Goal: Task Accomplishment & Management: Understand process/instructions

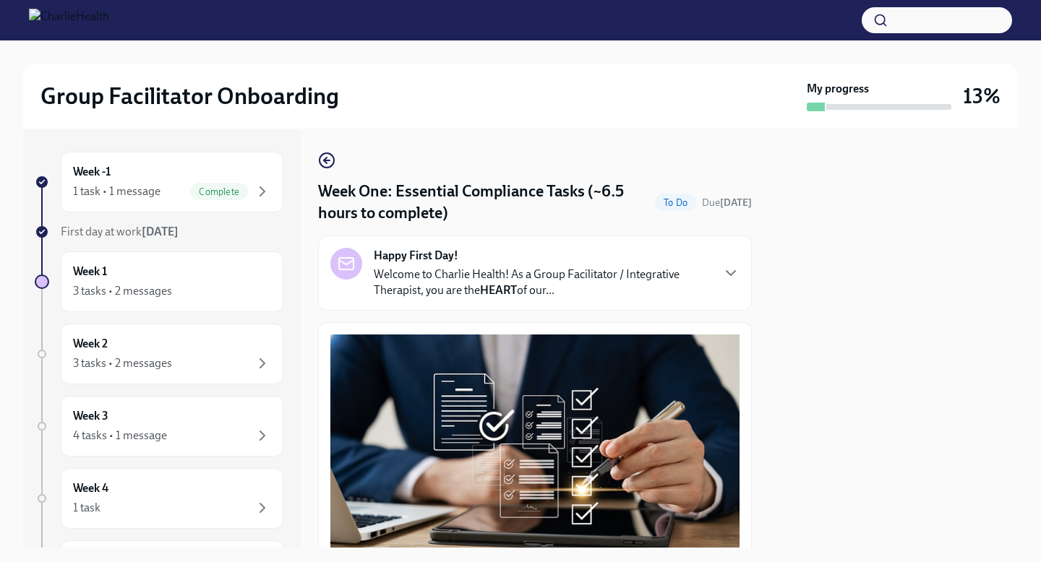
click at [1018, 229] on div "Group Facilitator Onboarding My progress 13% Week -1 1 task • 1 message Complet…" at bounding box center [520, 293] width 1041 height 507
drag, startPoint x: 1018, startPoint y: 229, endPoint x: 996, endPoint y: 229, distance: 21.7
click at [1014, 229] on div "Group Facilitator Onboarding My progress 13% Week -1 1 task • 1 message Complet…" at bounding box center [520, 293] width 1041 height 507
click at [996, 229] on div at bounding box center [893, 338] width 249 height 419
click at [82, 278] on h6 "Week 1" at bounding box center [90, 272] width 34 height 16
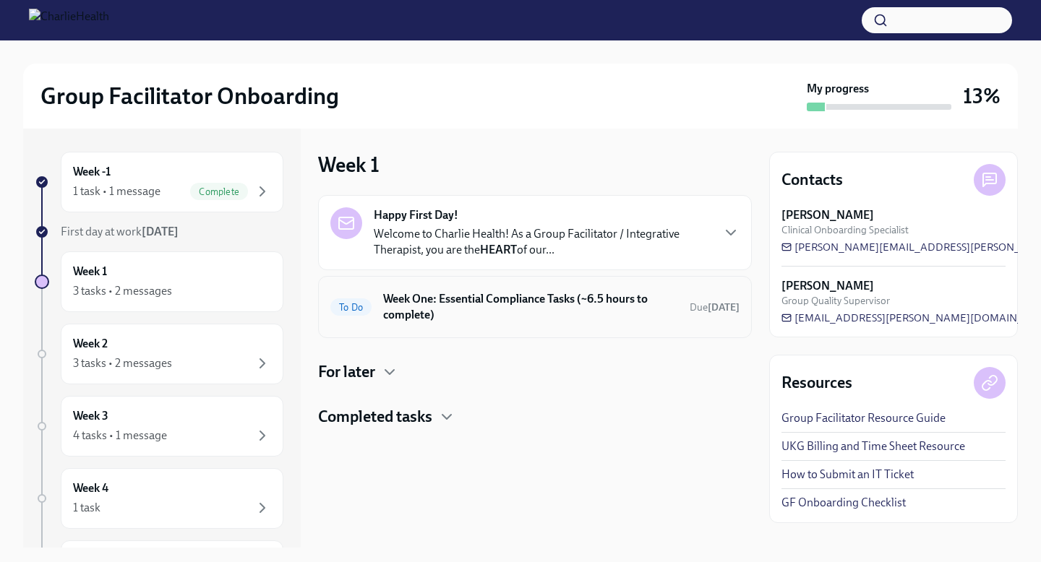
click at [631, 304] on h6 "Week One: Essential Compliance Tasks (~6.5 hours to complete)" at bounding box center [530, 307] width 295 height 32
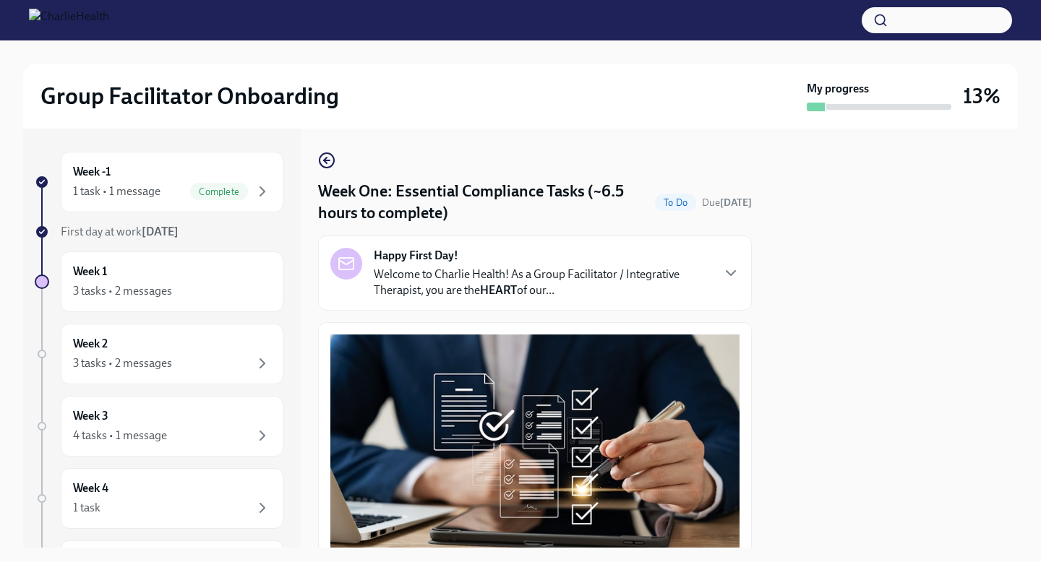
click at [937, 289] on div at bounding box center [893, 338] width 249 height 419
click at [643, 398] on button "Zoom image" at bounding box center [534, 441] width 409 height 213
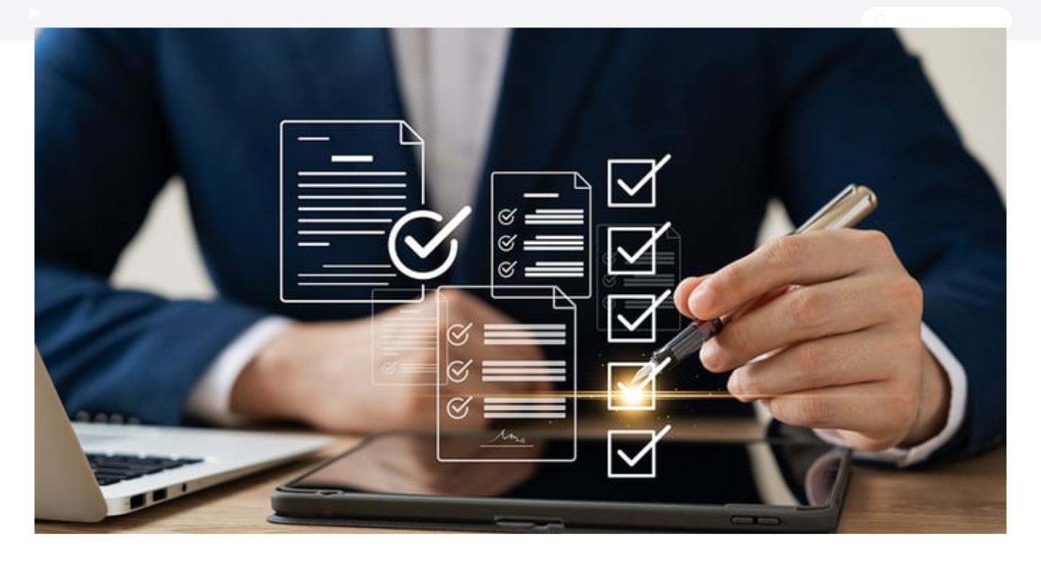
click at [640, 392] on button "Unzoom image" at bounding box center [520, 281] width 1041 height 562
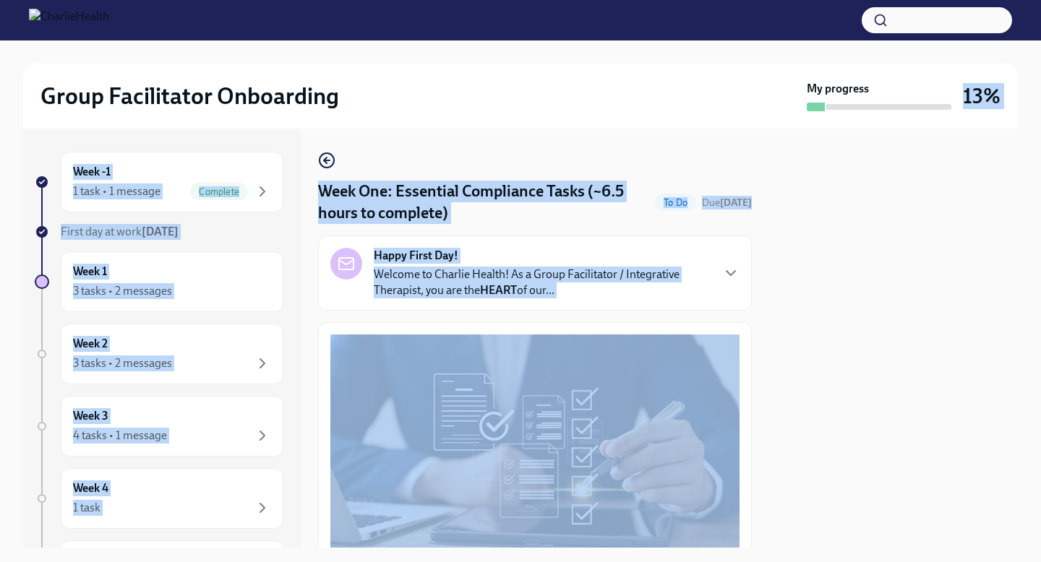
drag, startPoint x: 799, startPoint y: 288, endPoint x: 815, endPoint y: 110, distance: 179.3
click at [815, 110] on div "Group Facilitator Onboarding My progress 13% Week -1 1 task • 1 message Complet…" at bounding box center [520, 293] width 1041 height 507
click at [138, 291] on div "3 tasks • 2 messages" at bounding box center [122, 291] width 99 height 16
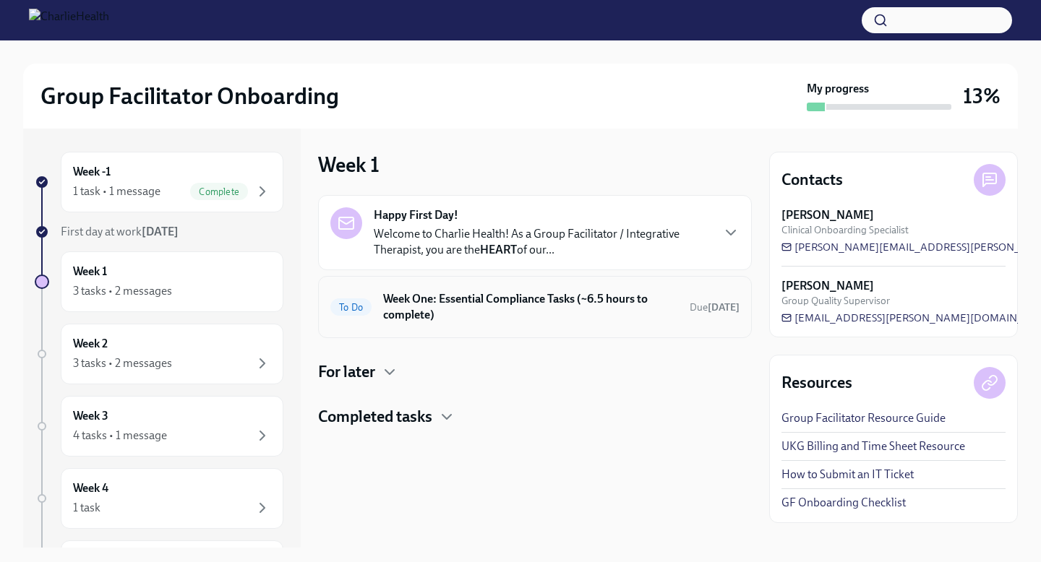
click at [566, 315] on h6 "Week One: Essential Compliance Tasks (~6.5 hours to complete)" at bounding box center [530, 307] width 295 height 32
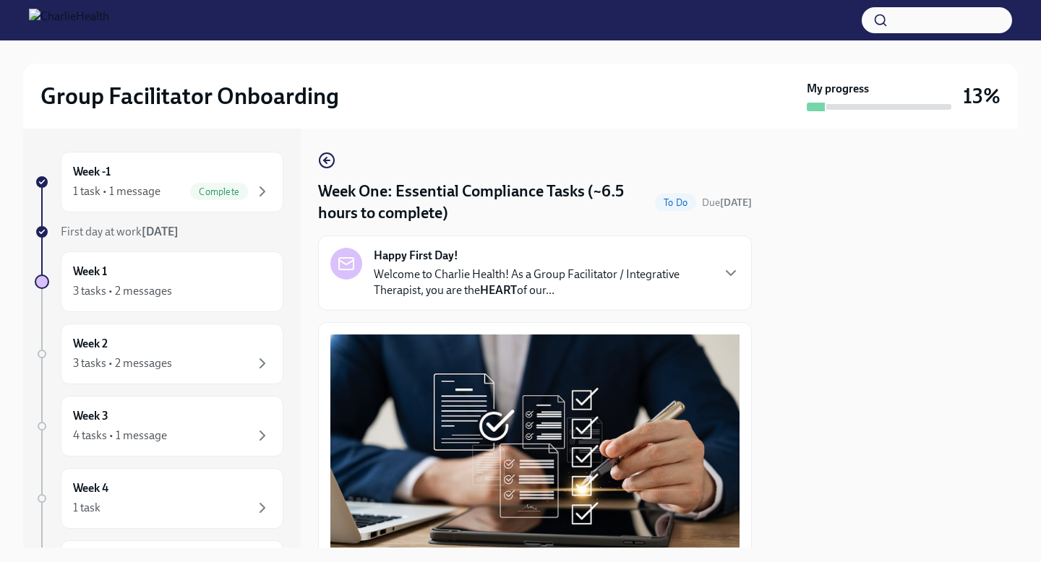
click at [469, 283] on p "Welcome to Charlie Health! As a Group Facilitator / Integrative Therapist, you …" at bounding box center [542, 283] width 337 height 32
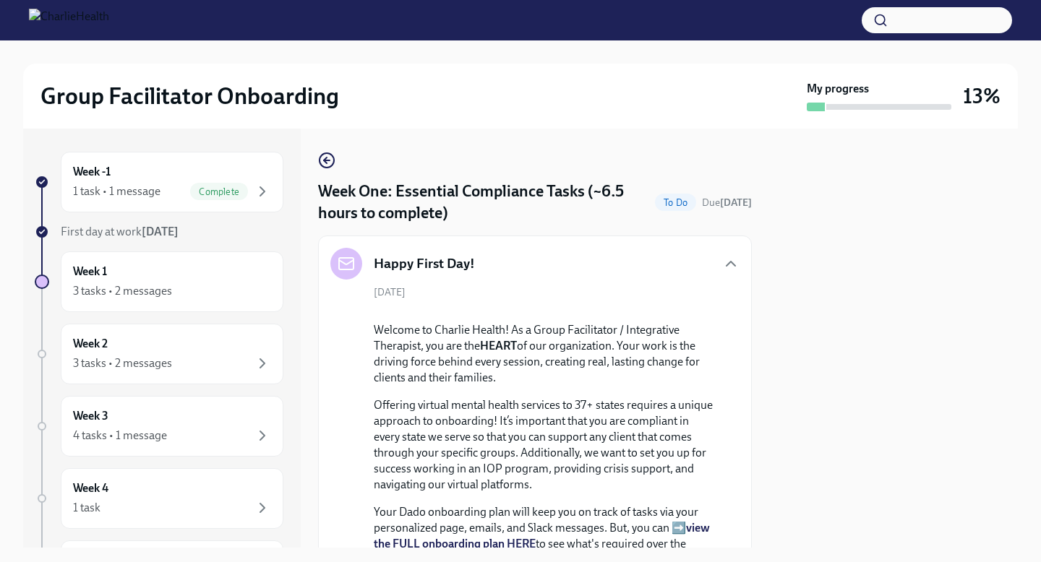
click at [790, 373] on div at bounding box center [893, 338] width 249 height 419
click at [712, 311] on div at bounding box center [545, 311] width 343 height 0
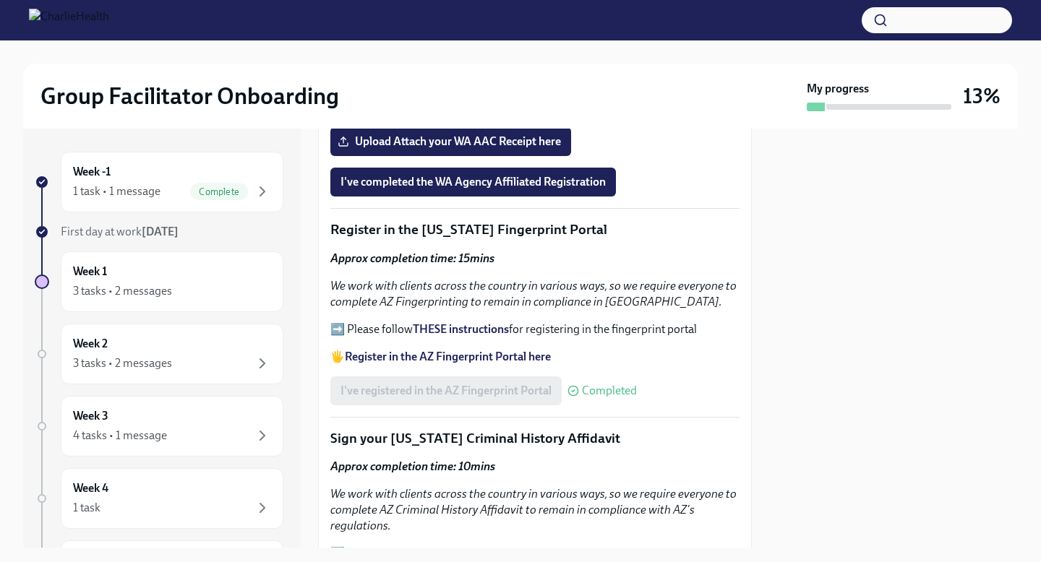
scroll to position [2091, 0]
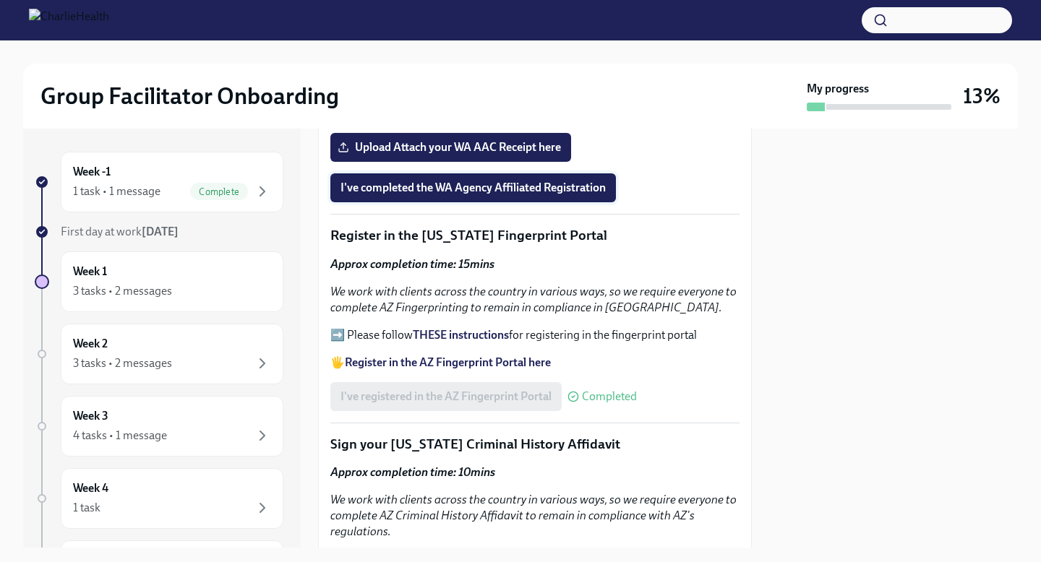
click at [567, 195] on span "I've completed the WA Agency Affiliated Registration" at bounding box center [472, 188] width 265 height 14
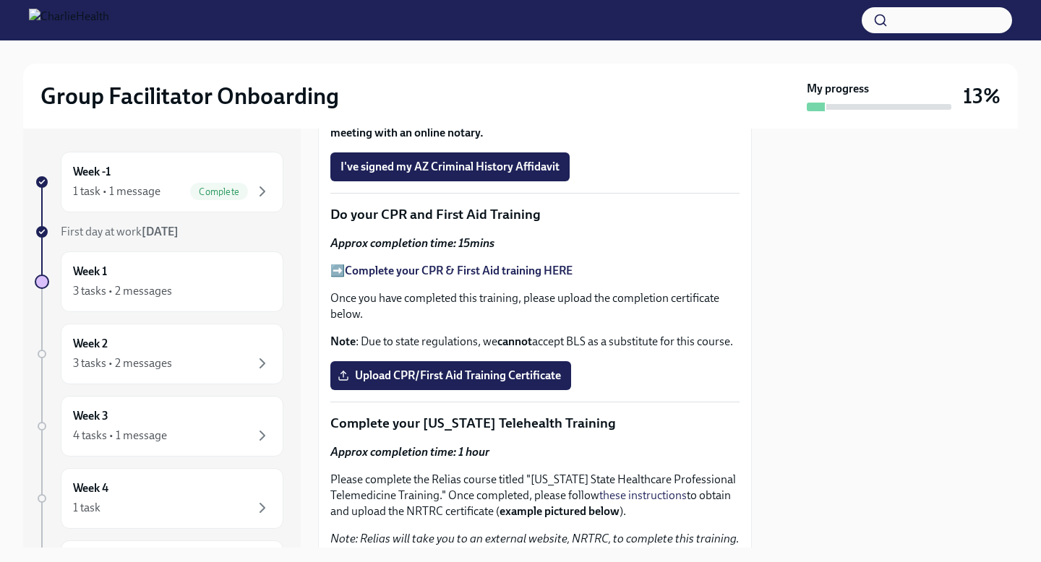
scroll to position [2553, 0]
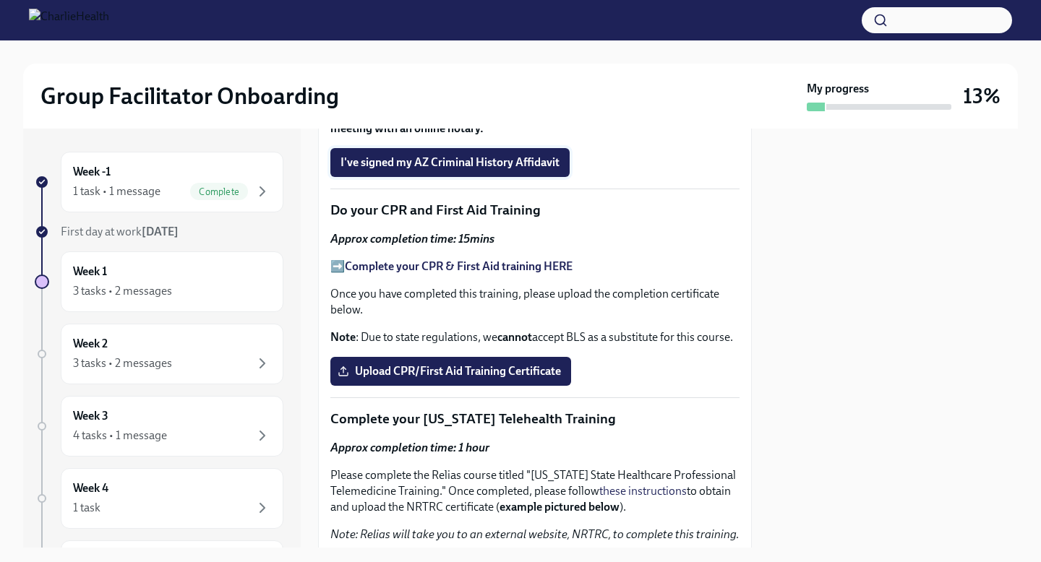
click at [525, 170] on span "I've signed my AZ Criminal History Affidavit" at bounding box center [449, 162] width 219 height 14
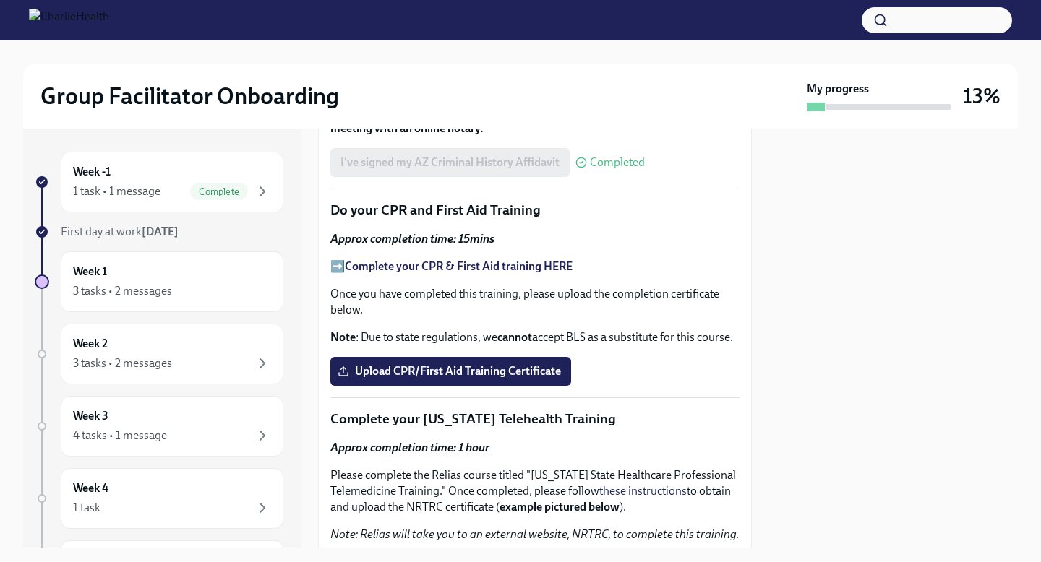
click at [515, 177] on div "I've signed my AZ Criminal History Affidavit Completed" at bounding box center [487, 162] width 314 height 29
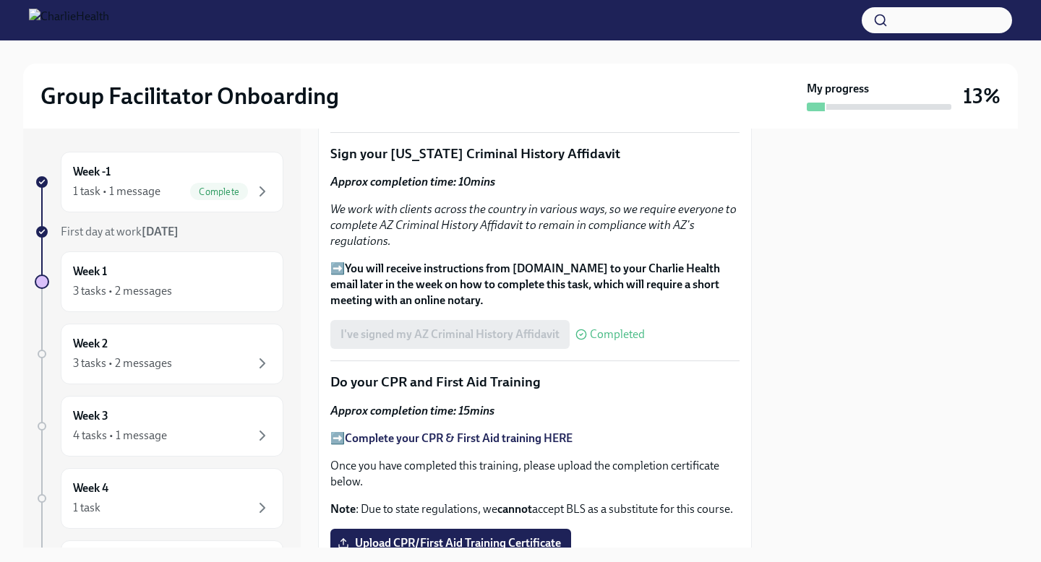
scroll to position [2380, 0]
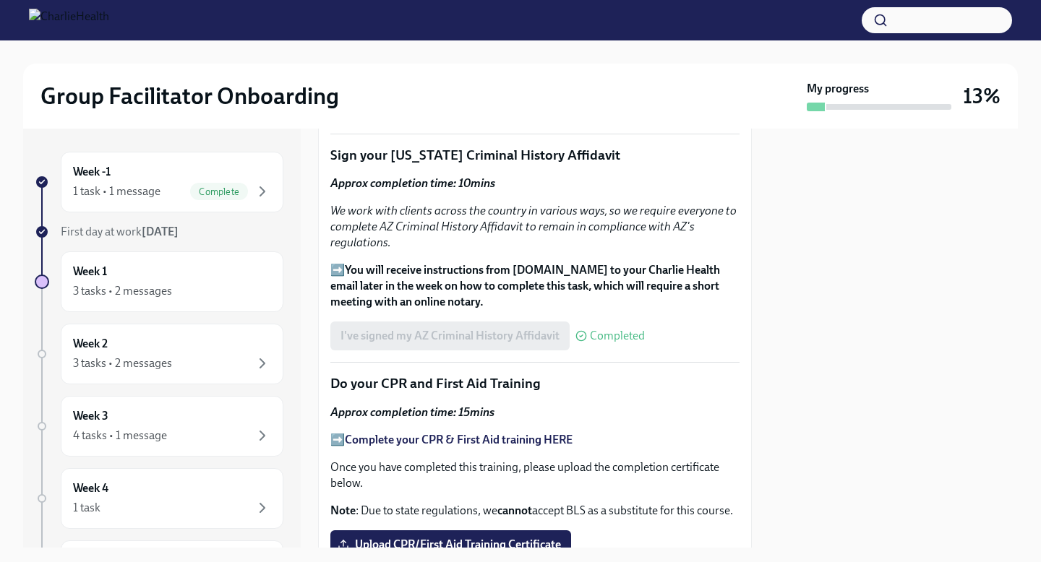
click at [339, 310] on p "➡️ You will receive instructions from [DOMAIN_NAME] to your Charlie Health emai…" at bounding box center [534, 286] width 409 height 48
click at [790, 464] on div at bounding box center [893, 338] width 249 height 419
click at [799, 442] on div at bounding box center [893, 338] width 249 height 419
click at [711, 351] on div "I've signed my AZ Criminal History Affidavit Completed" at bounding box center [534, 336] width 409 height 29
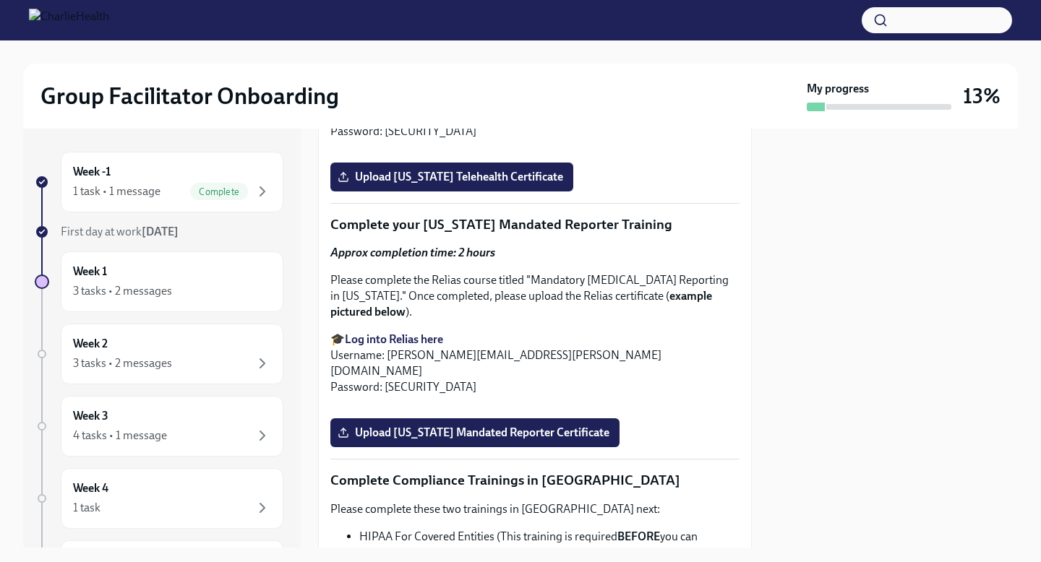
scroll to position [3074, 0]
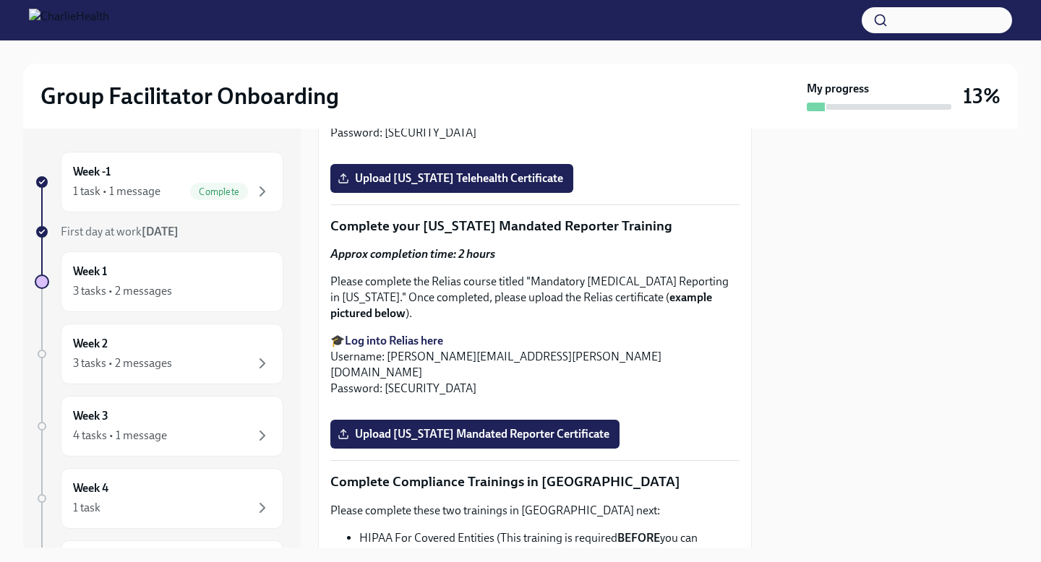
click at [375, 92] on strong "Log into Relias here" at bounding box center [394, 85] width 98 height 14
